Goal: Task Accomplishment & Management: Use online tool/utility

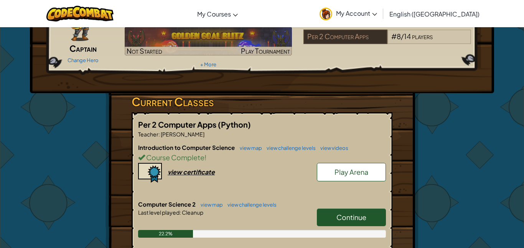
scroll to position [68, 0]
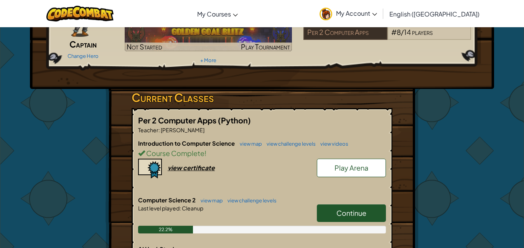
click at [340, 219] on link "Continue" at bounding box center [351, 214] width 69 height 18
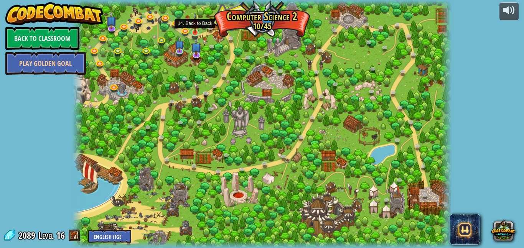
click at [196, 31] on img at bounding box center [195, 23] width 9 height 21
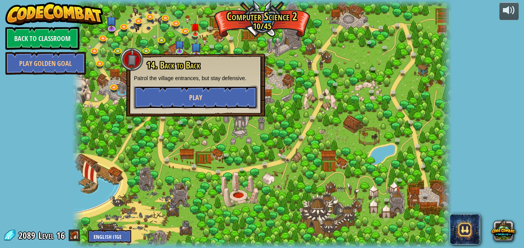
click at [213, 104] on button "Play" at bounding box center [196, 97] width 124 height 23
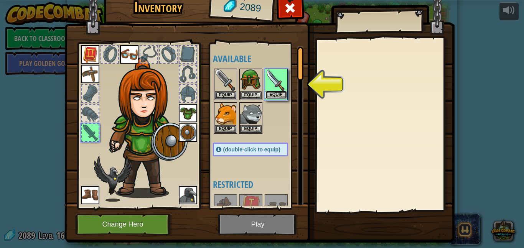
click at [280, 91] on button "Equip" at bounding box center [276, 95] width 21 height 8
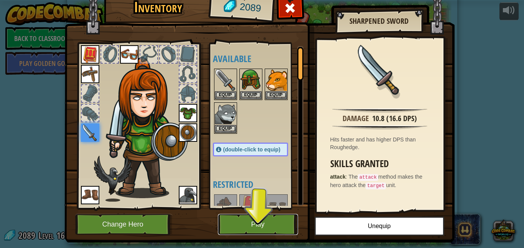
click at [260, 228] on button "Play" at bounding box center [258, 224] width 80 height 21
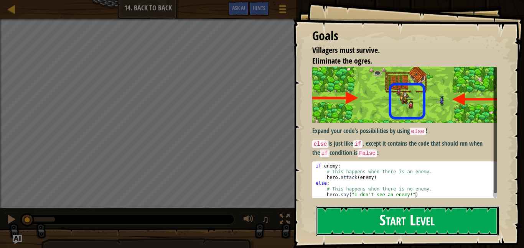
click at [346, 221] on button "Start Level" at bounding box center [407, 221] width 183 height 30
